Goal: Use online tool/utility: Utilize a website feature to perform a specific function

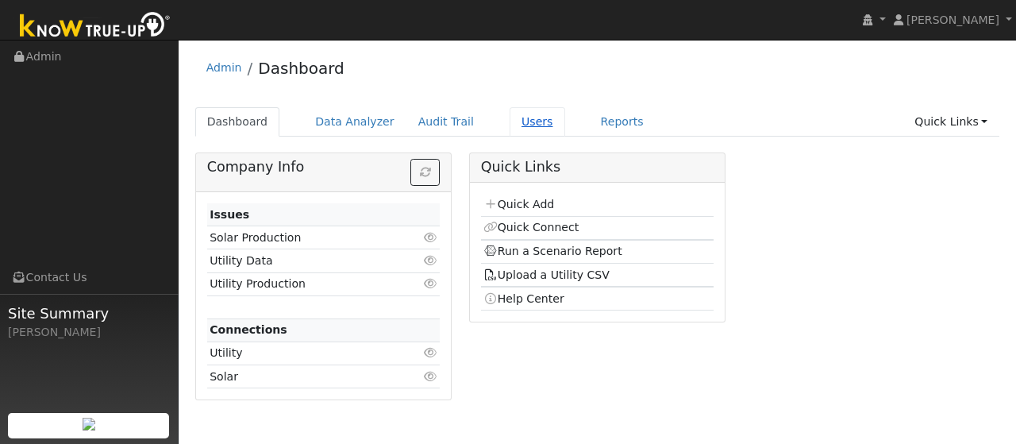
click at [514, 113] on link "Users" at bounding box center [537, 121] width 56 height 29
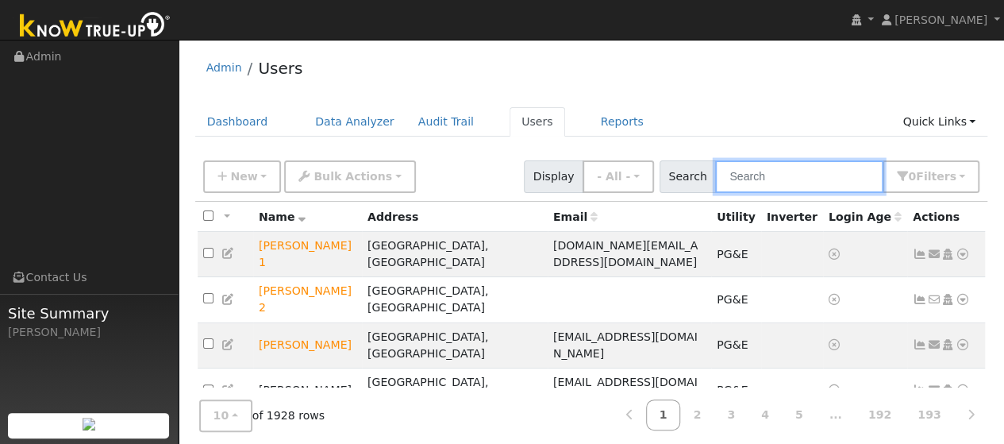
click at [777, 179] on input "text" at bounding box center [799, 176] width 168 height 33
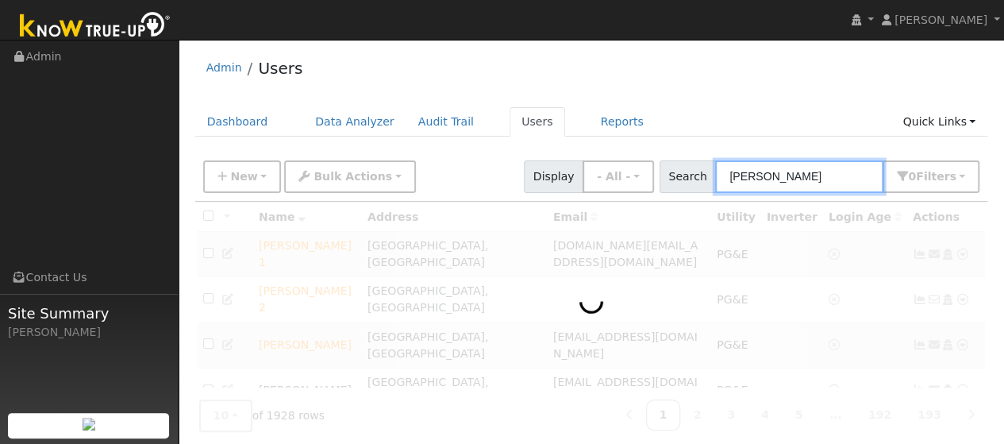
type input "erin sanford"
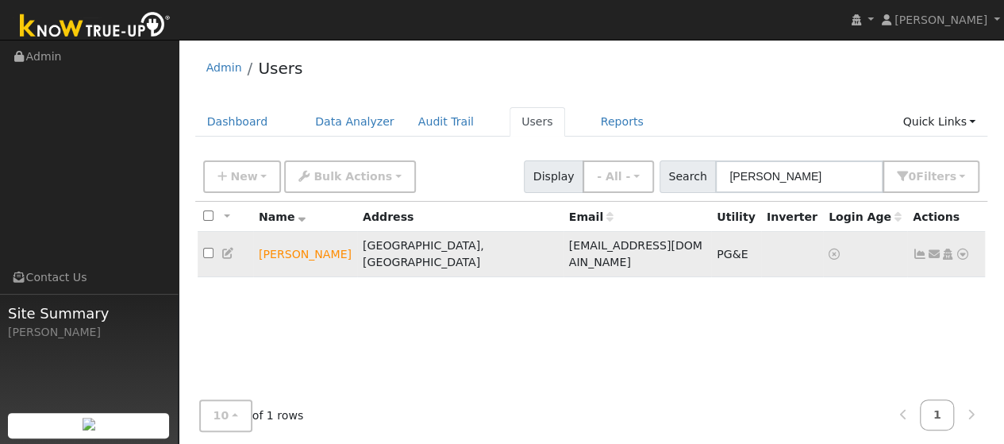
click at [967, 248] on icon at bounding box center [962, 253] width 14 height 11
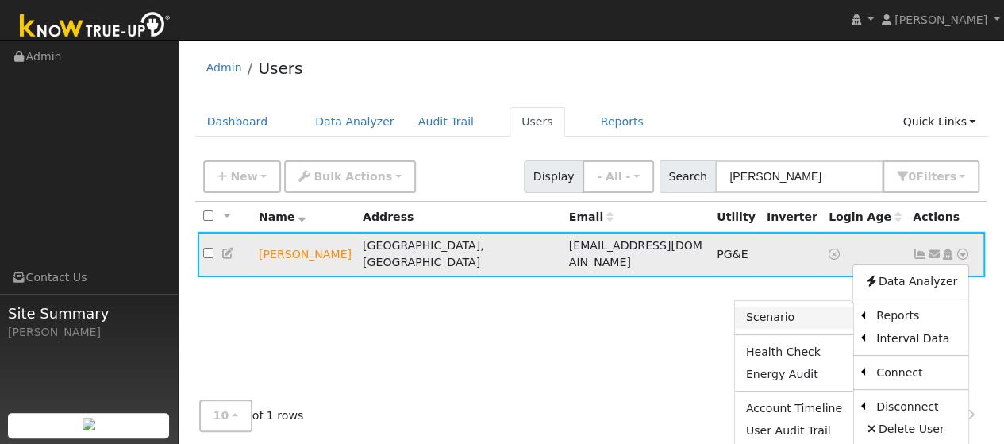
click at [779, 309] on link "Scenario" at bounding box center [794, 317] width 118 height 22
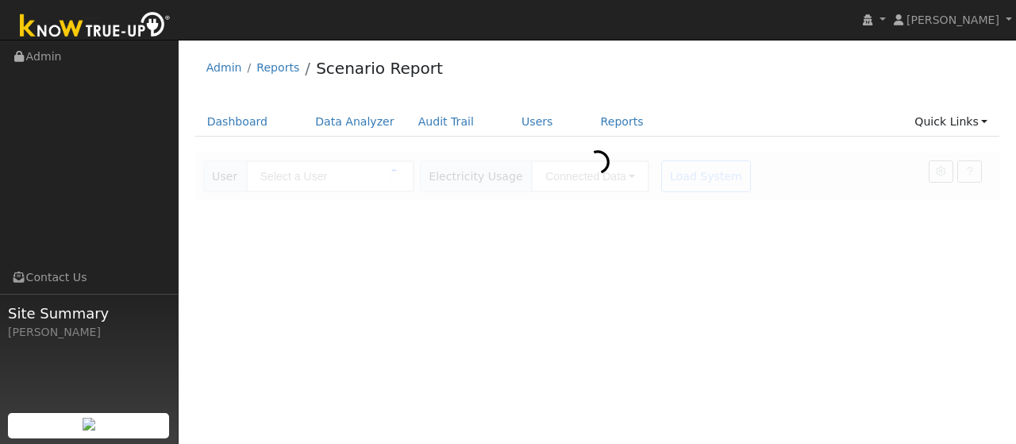
type input "[PERSON_NAME]"
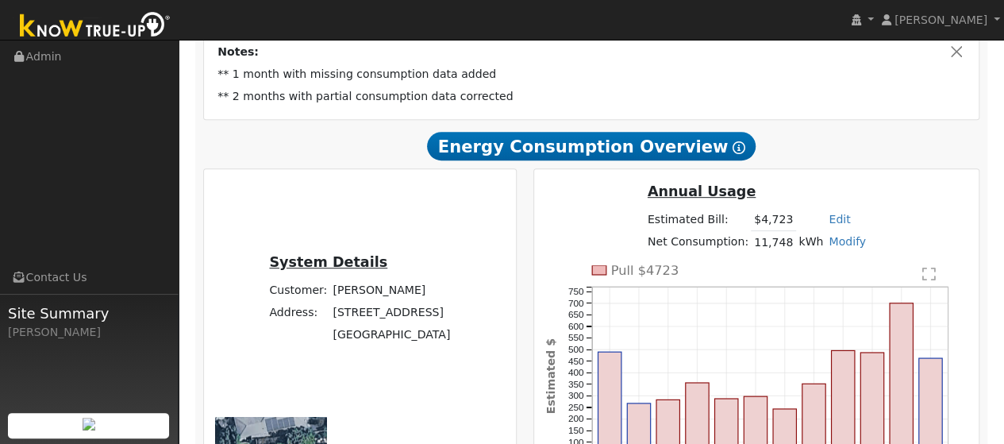
scroll to position [321, 0]
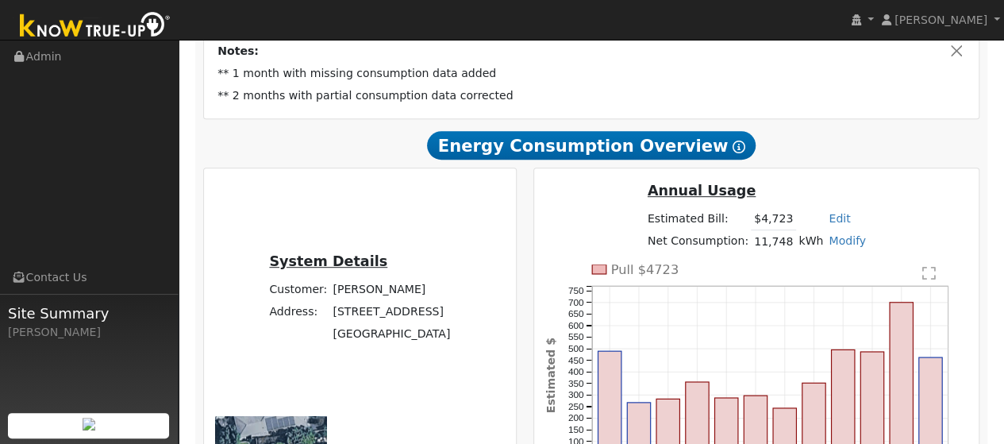
radio input "true"
radio input "false"
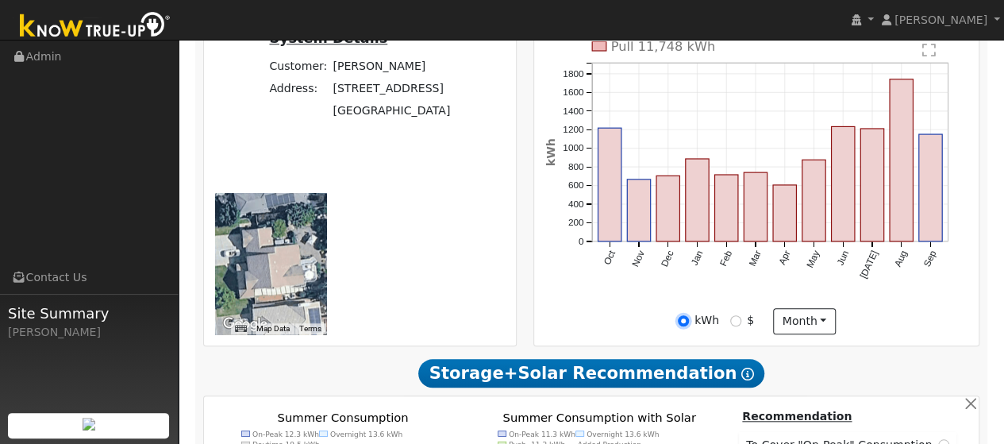
scroll to position [600, 0]
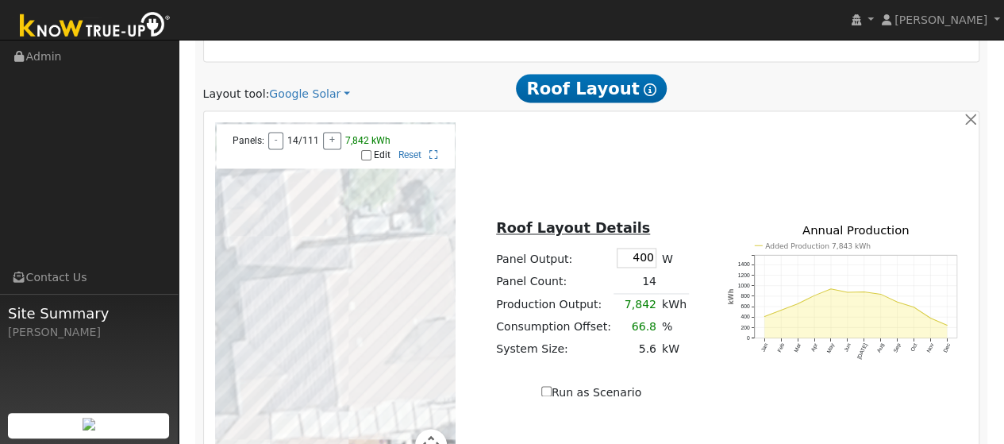
scroll to position [1209, 0]
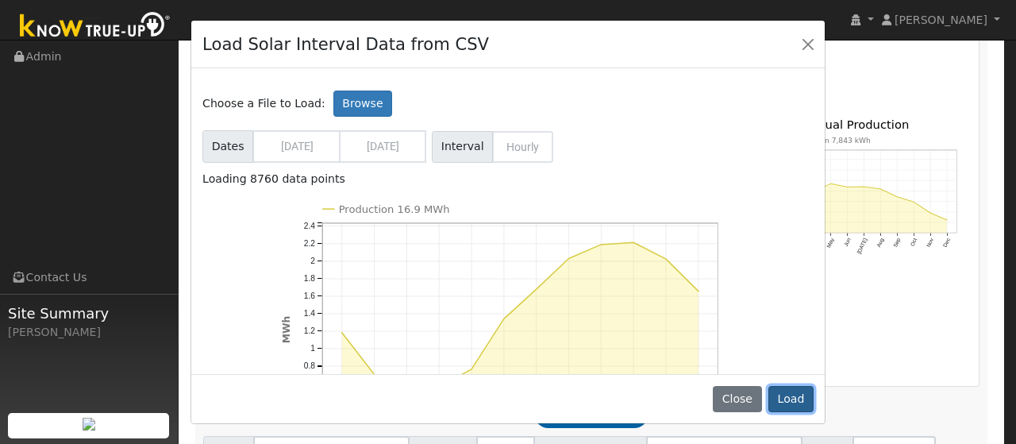
click at [790, 393] on button "Load" at bounding box center [790, 399] width 45 height 27
type input "16934"
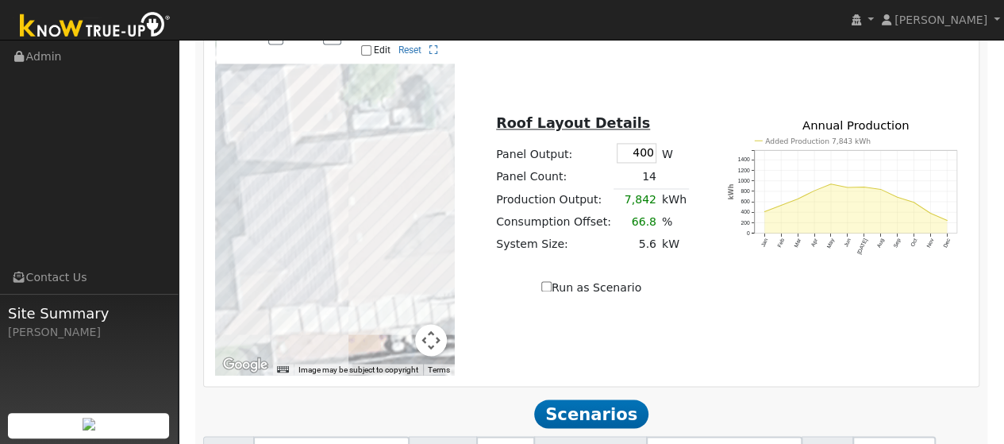
type input "11.3"
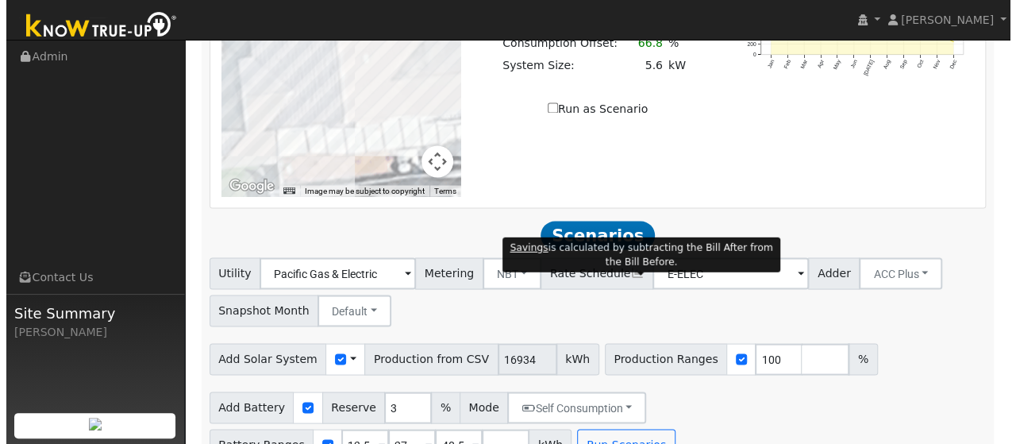
scroll to position [1388, 0]
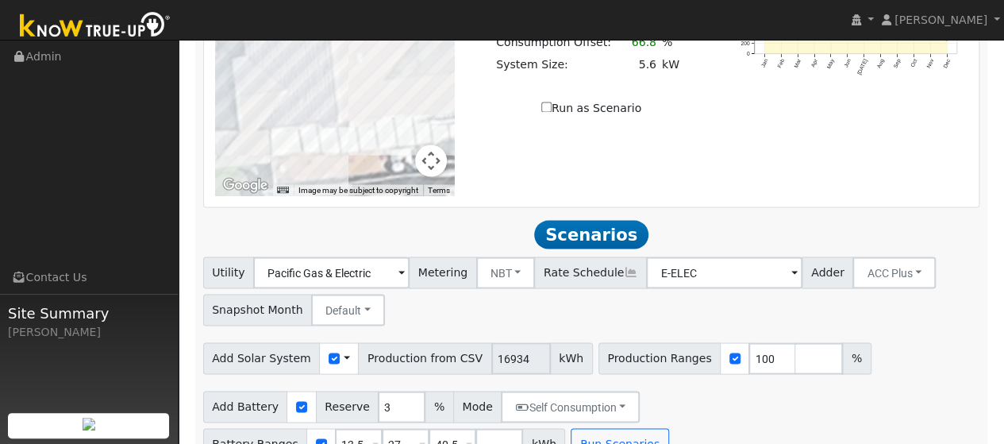
click at [344, 349] on span at bounding box center [347, 357] width 6 height 17
click at [357, 375] on link "Use CSV Data" at bounding box center [387, 386] width 110 height 22
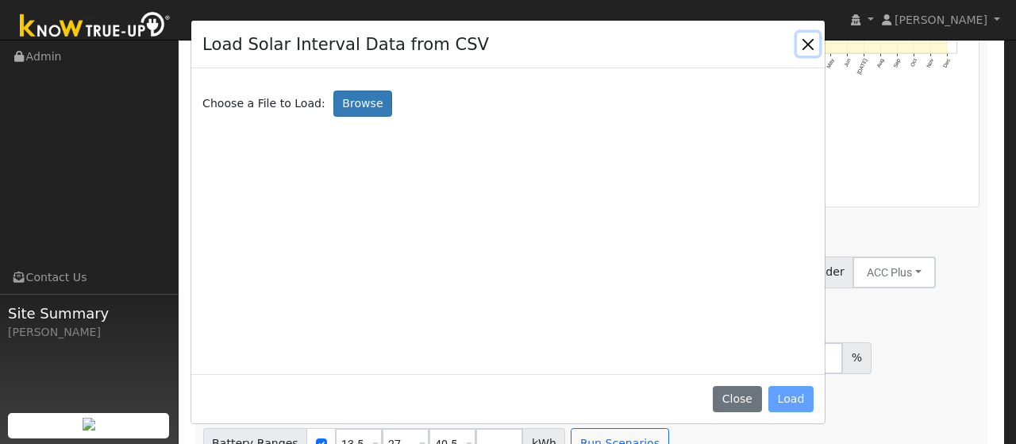
click at [800, 52] on button "Close" at bounding box center [808, 44] width 22 height 22
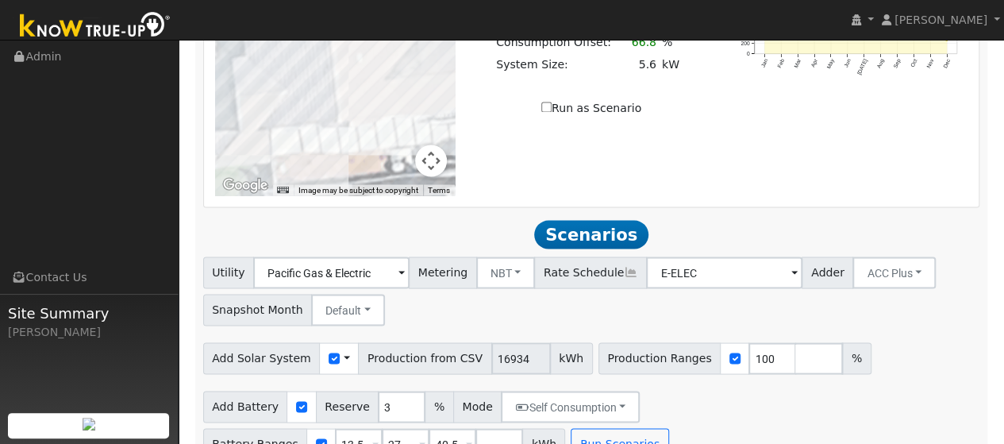
click at [344, 349] on span at bounding box center [347, 357] width 6 height 17
click at [353, 375] on link "Use CSV Data" at bounding box center [387, 386] width 110 height 22
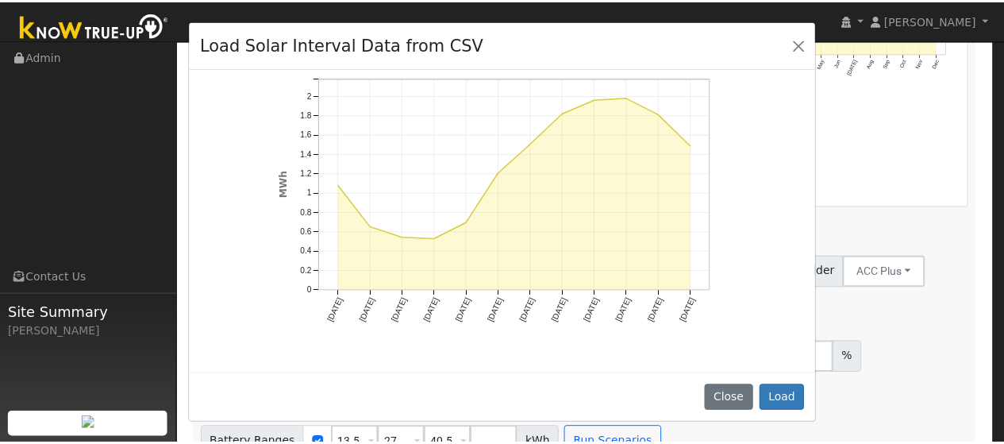
scroll to position [162, 0]
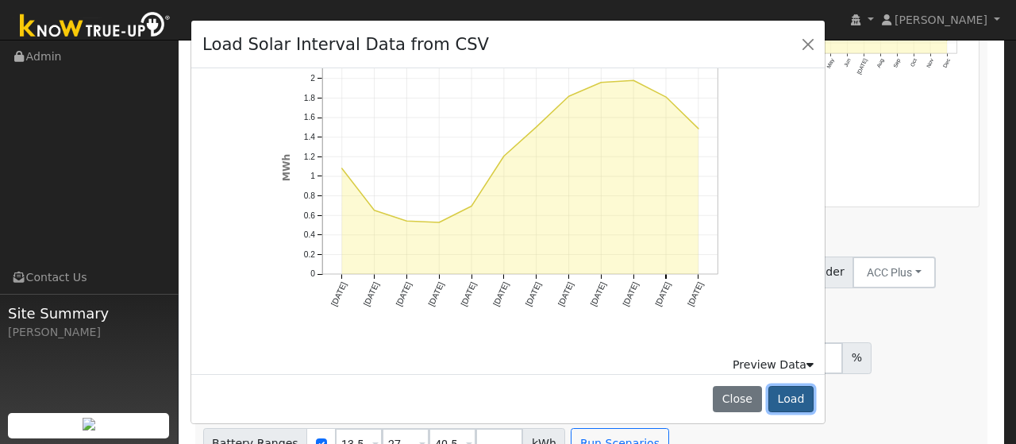
click at [787, 408] on button "Load" at bounding box center [790, 399] width 45 height 27
type input "15271"
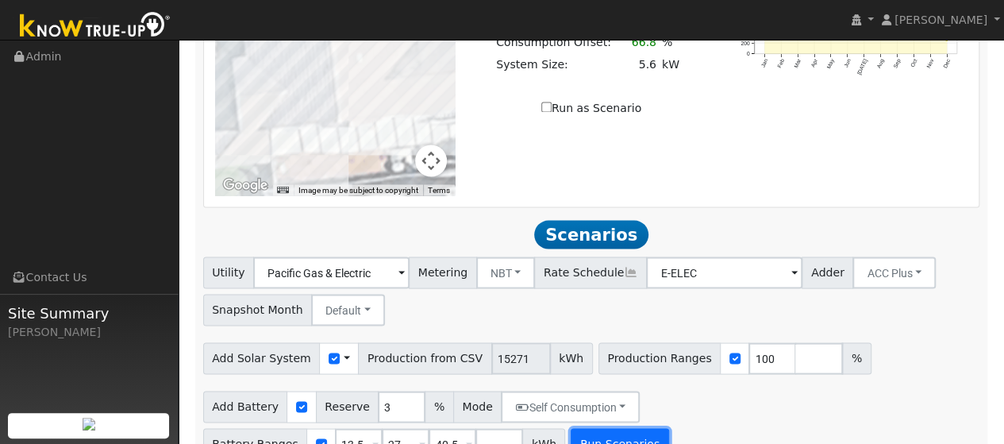
click at [571, 428] on button "Run Scenarios" at bounding box center [620, 444] width 98 height 32
type input "10.2"
type input "$35,632"
type input "$16,200"
type input "$15,550"
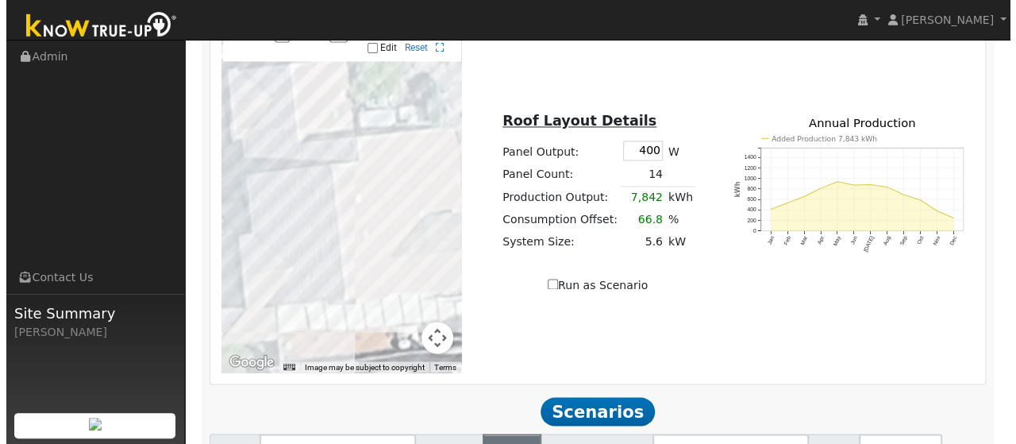
scroll to position [1211, 0]
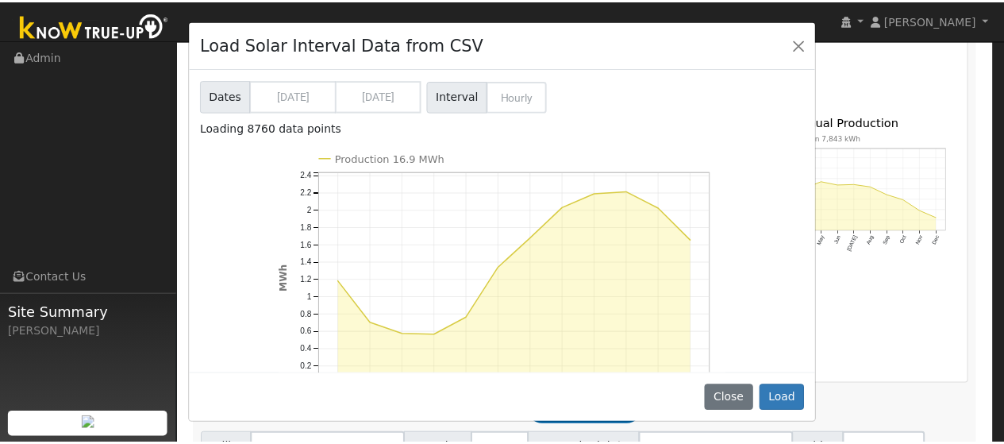
scroll to position [53, 0]
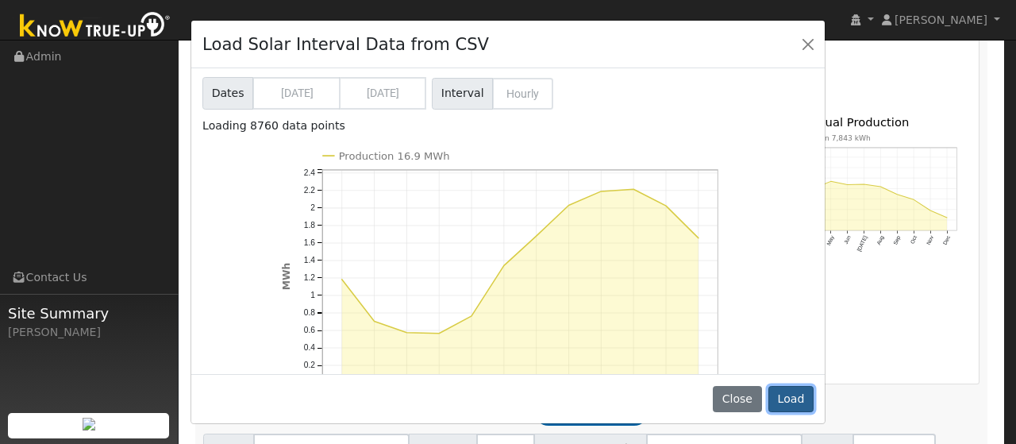
click at [789, 398] on button "Load" at bounding box center [790, 399] width 45 height 27
type input "16934"
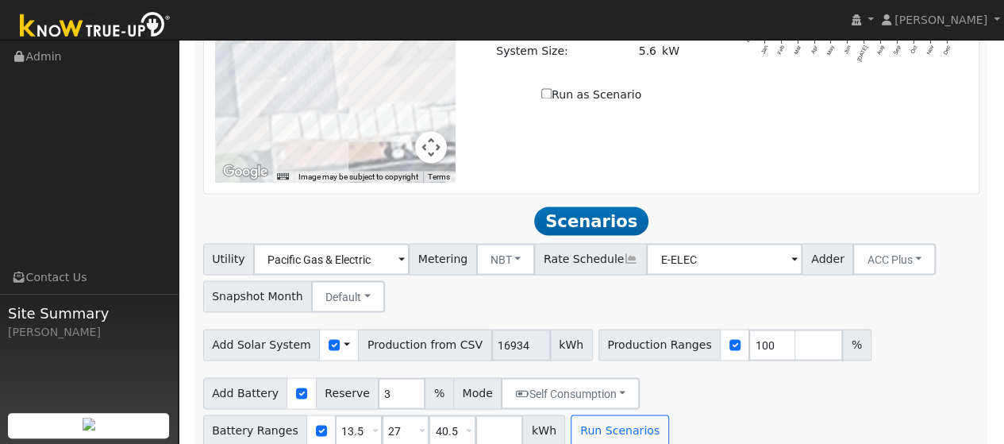
scroll to position [1386, 0]
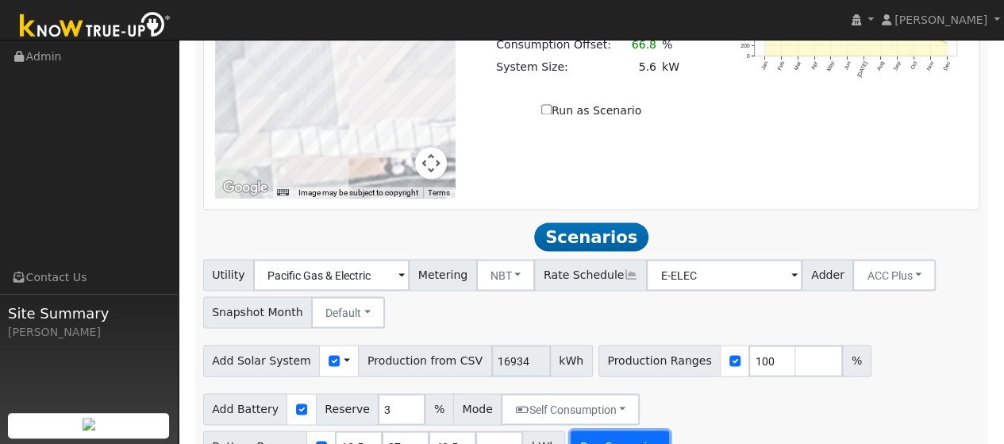
click at [571, 430] on button "Run Scenarios" at bounding box center [620, 446] width 98 height 32
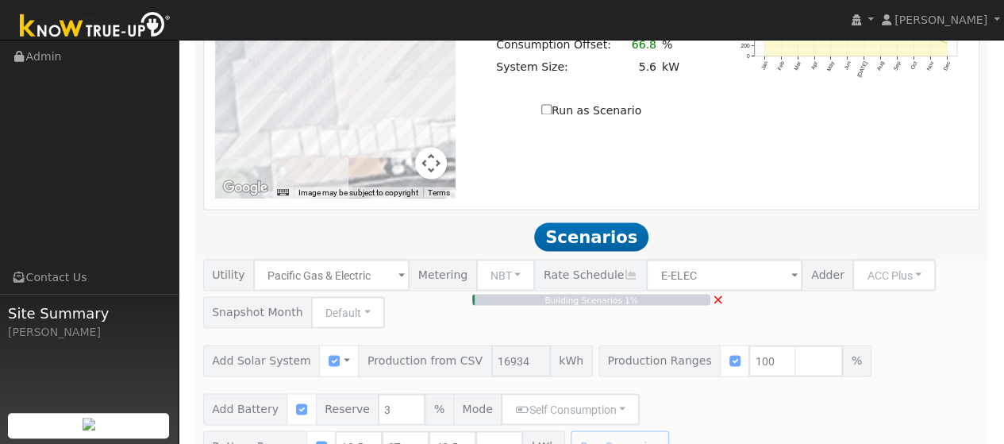
type input "11.3"
type input "$39,513"
type input "$32,400"
type input "$21,574"
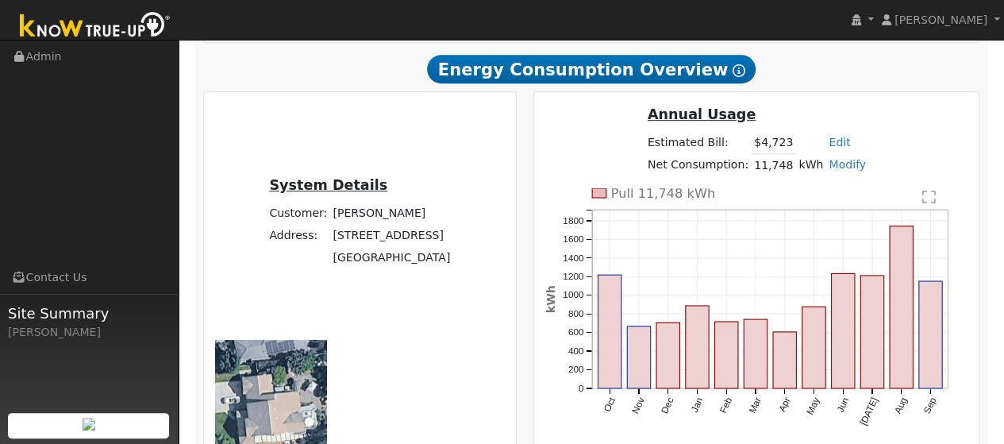
scroll to position [397, 0]
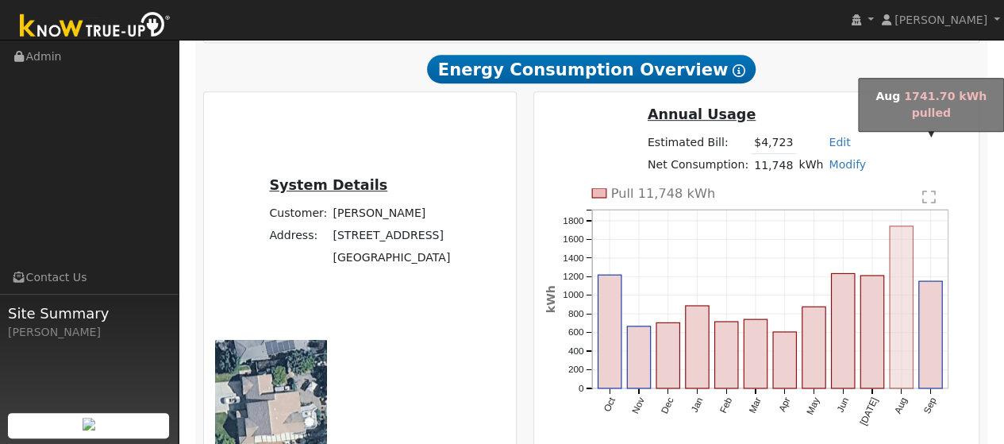
click at [913, 225] on rect "onclick=""" at bounding box center [901, 306] width 23 height 163
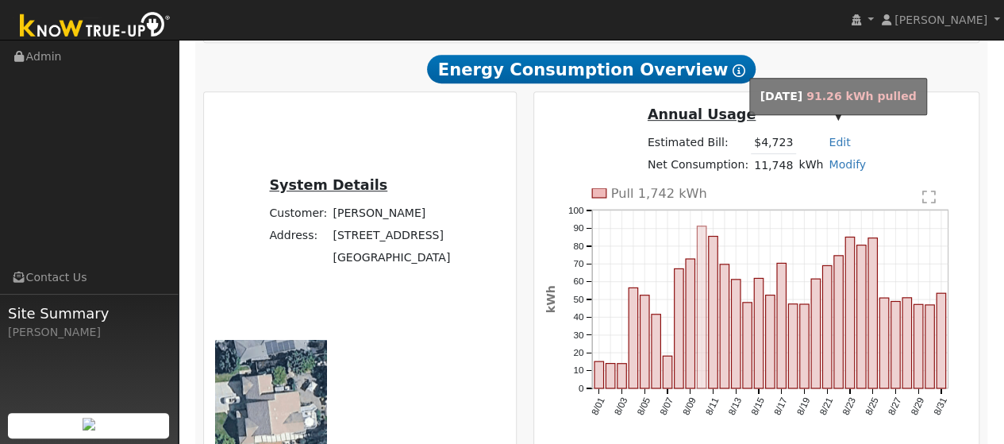
click at [707, 225] on rect "onclick=""" at bounding box center [703, 306] width 10 height 163
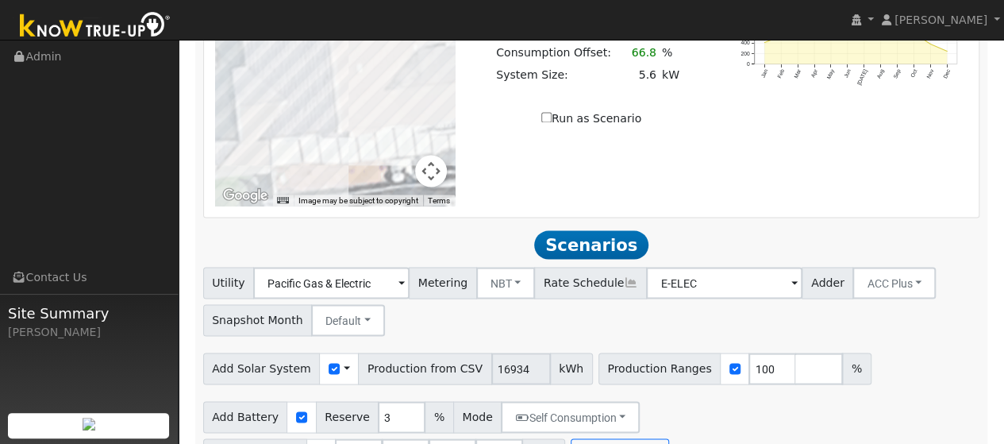
scroll to position [1444, 0]
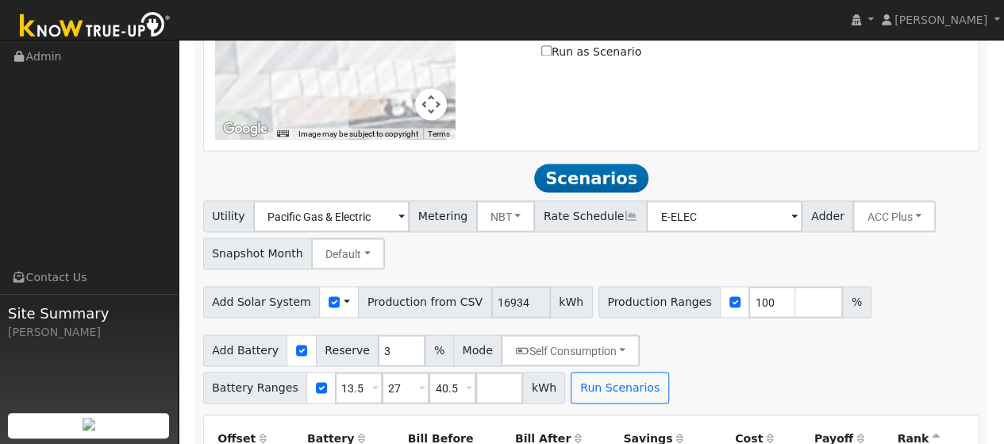
type input "$16,200"
type input "$16,714"
type input "$48,600"
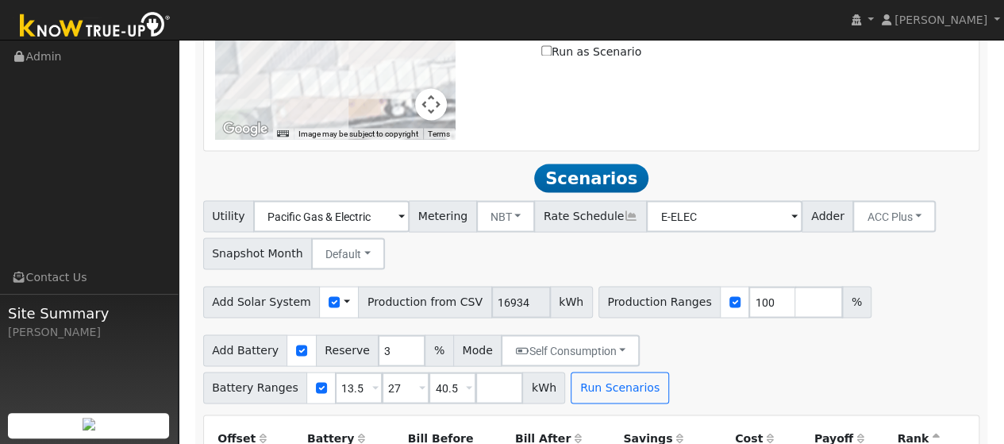
type input "$26,434"
type input "$16,200"
type input "$16,714"
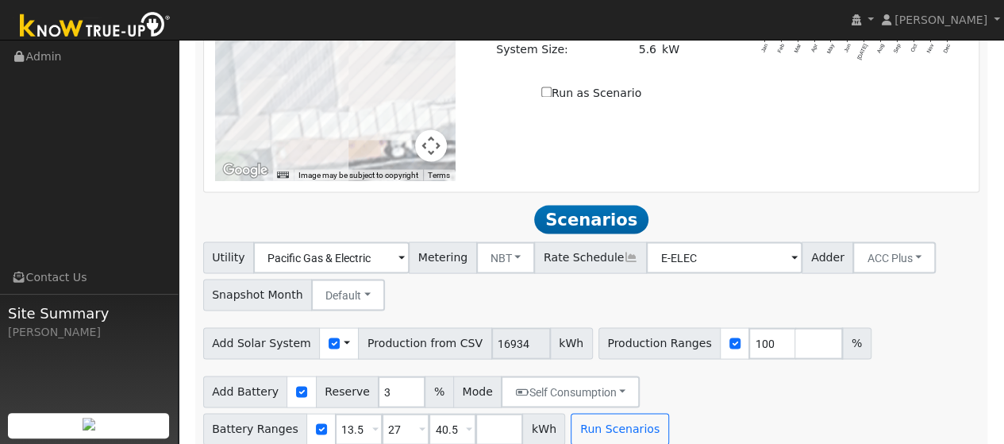
scroll to position [1404, 0]
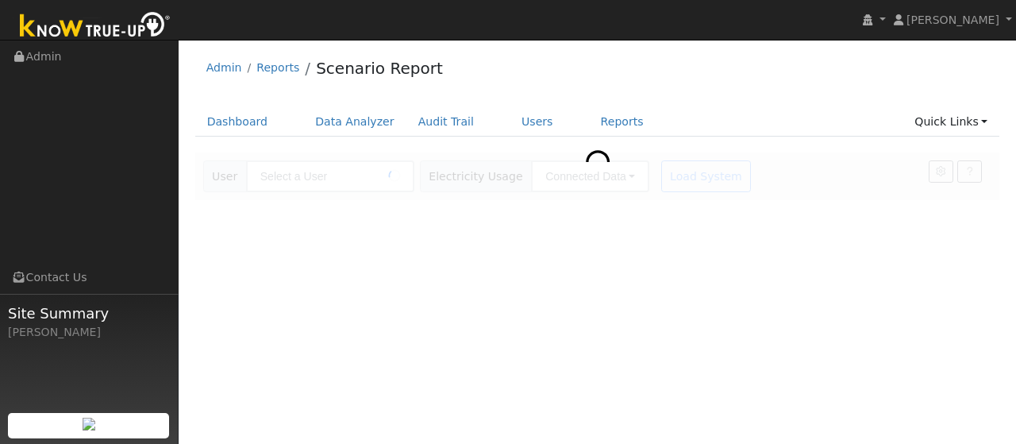
type input "[PERSON_NAME]"
